Goal: Task Accomplishment & Management: Manage account settings

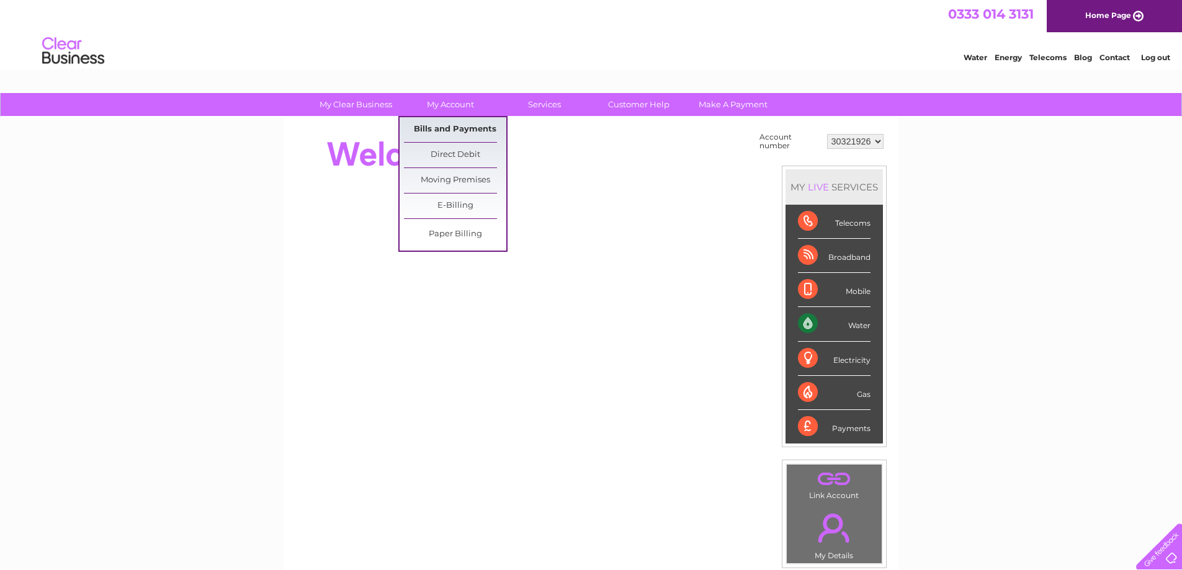
click at [447, 122] on link "Bills and Payments" at bounding box center [455, 129] width 102 height 25
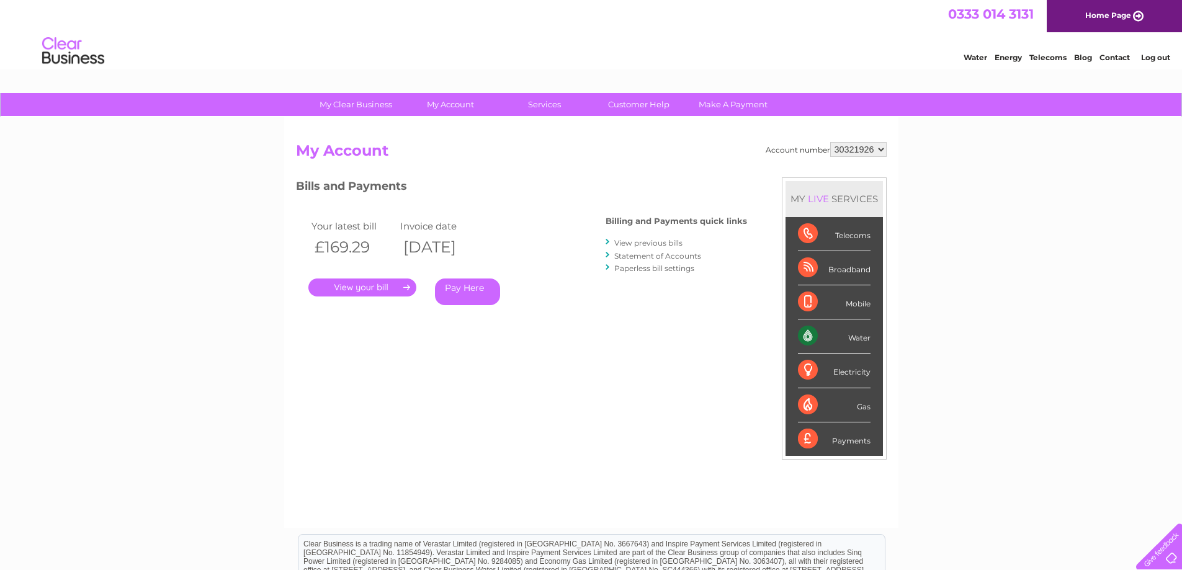
click at [349, 284] on link "." at bounding box center [362, 288] width 108 height 18
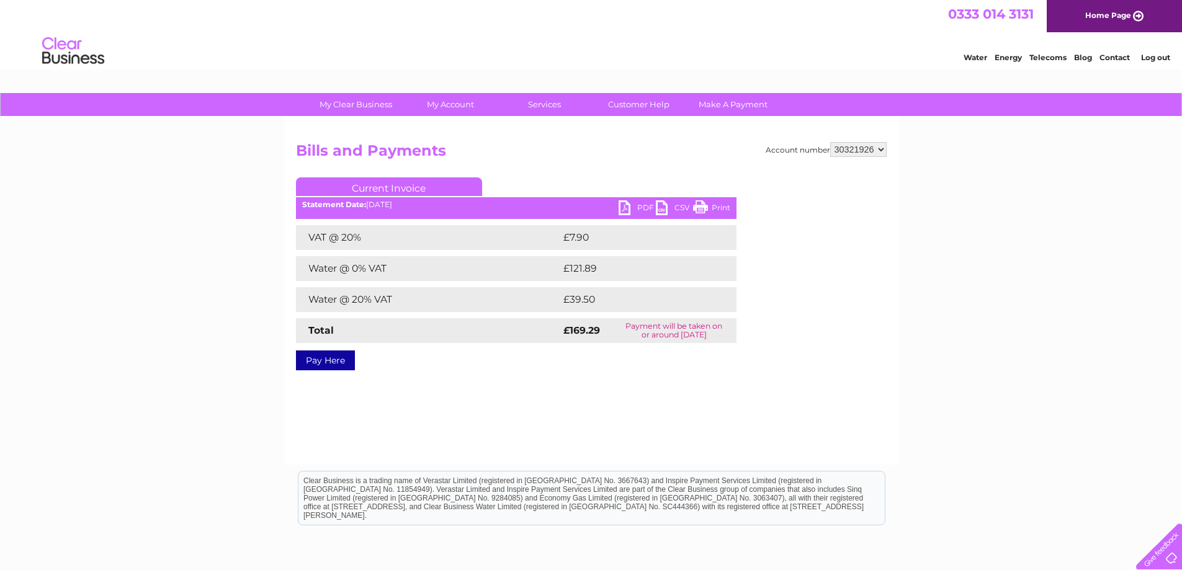
click at [640, 204] on link "PDF" at bounding box center [637, 209] width 37 height 18
click at [631, 207] on link "PDF" at bounding box center [637, 209] width 37 height 18
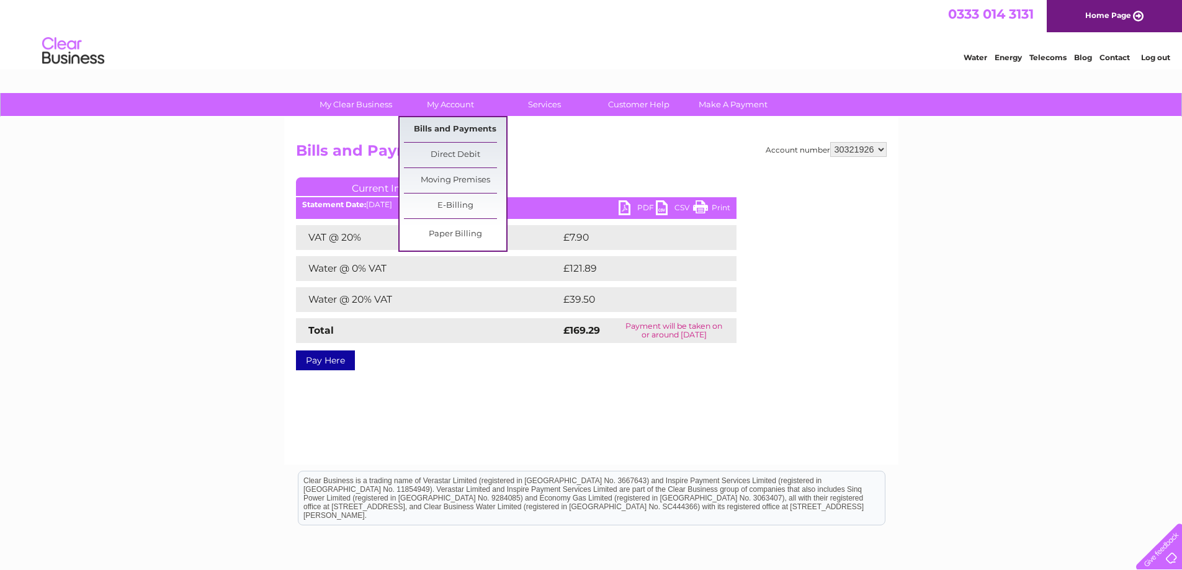
click at [446, 123] on link "Bills and Payments" at bounding box center [455, 129] width 102 height 25
click at [449, 128] on link "Bills and Payments" at bounding box center [455, 129] width 102 height 25
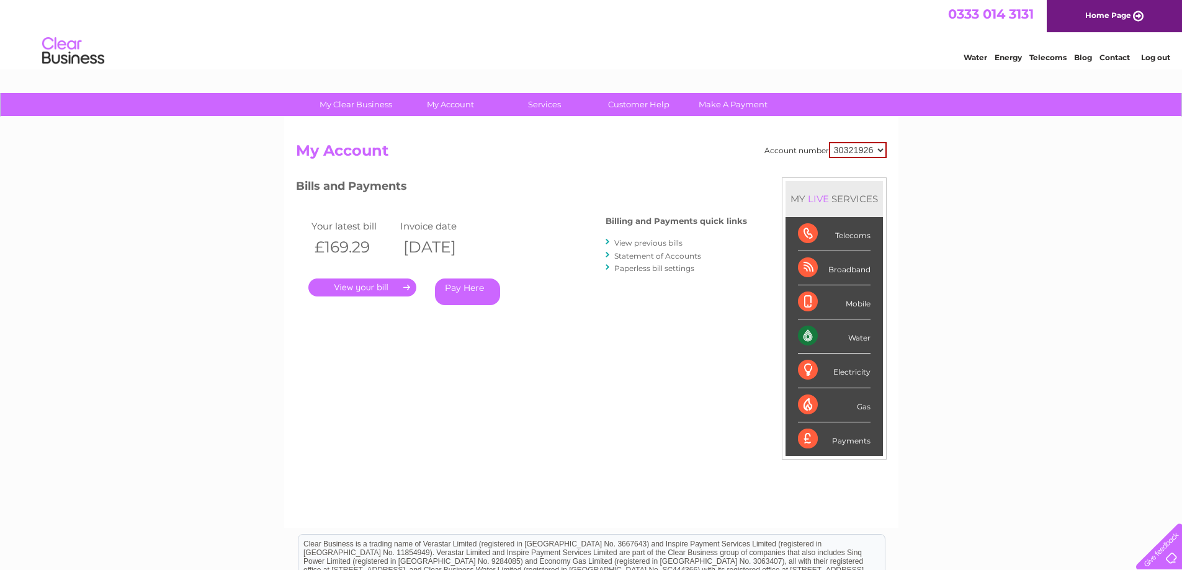
click at [659, 243] on link "View previous bills" at bounding box center [648, 242] width 68 height 9
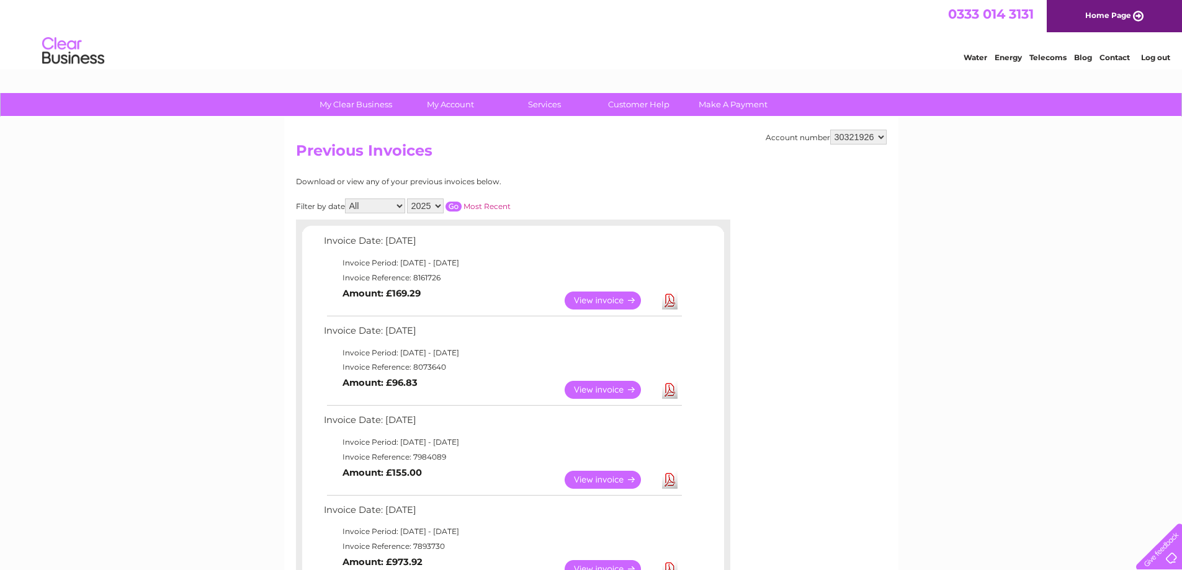
click at [589, 392] on link "View" at bounding box center [610, 390] width 91 height 18
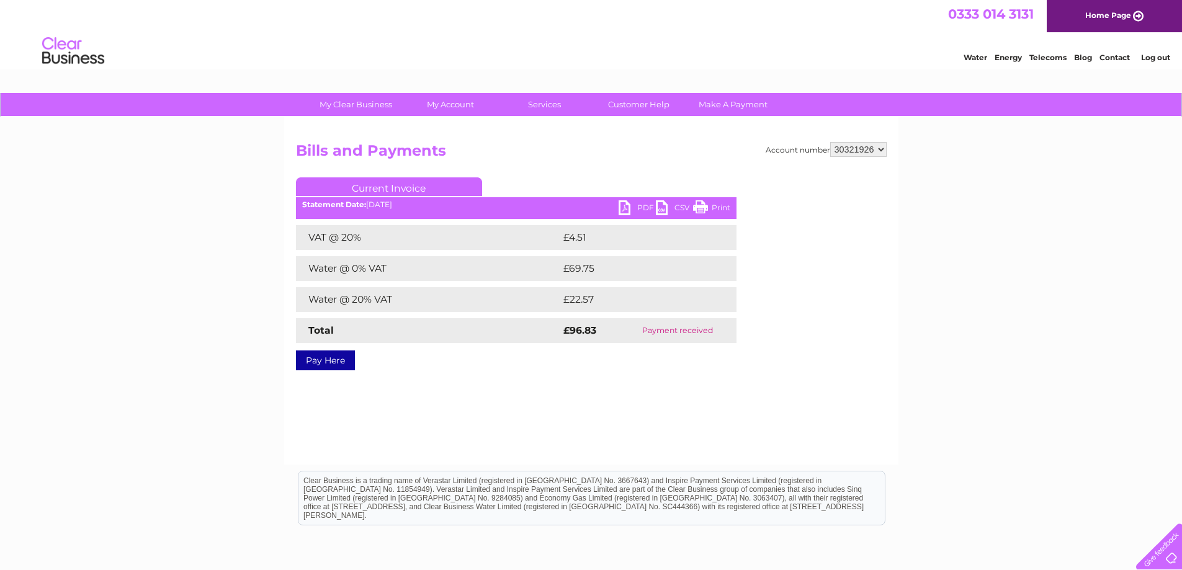
click at [639, 204] on link "PDF" at bounding box center [637, 209] width 37 height 18
click at [634, 203] on link "PDF" at bounding box center [637, 209] width 37 height 18
